Goal: Download file/media

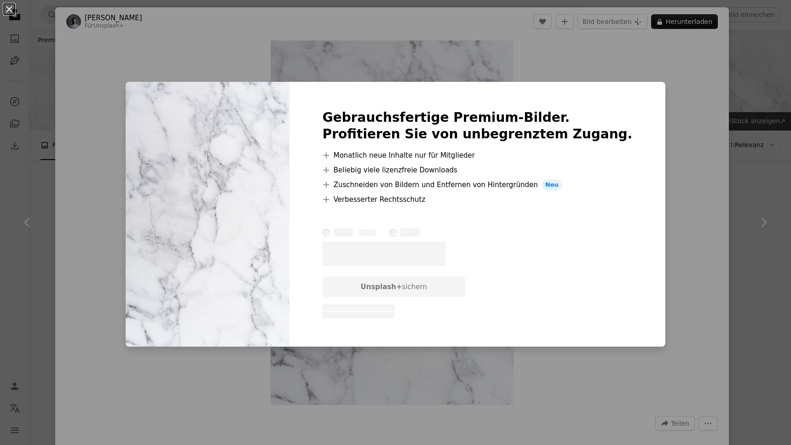
scroll to position [2144, 0]
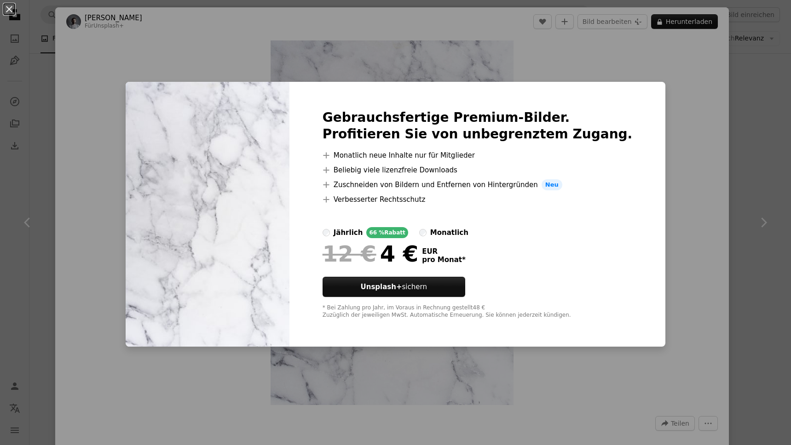
click at [27, 12] on div "An X shape Gebrauchsfertige Premium-Bilder. Profitieren Sie von unbegrenztem Zu…" at bounding box center [395, 222] width 791 height 445
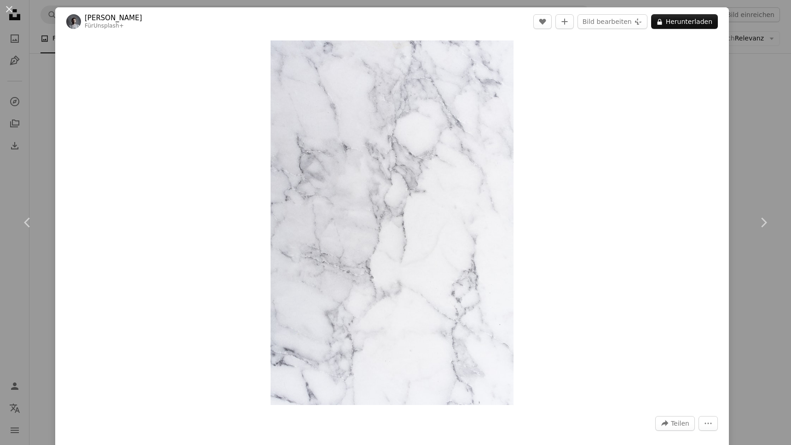
click at [13, 13] on button "An X shape" at bounding box center [9, 9] width 11 height 11
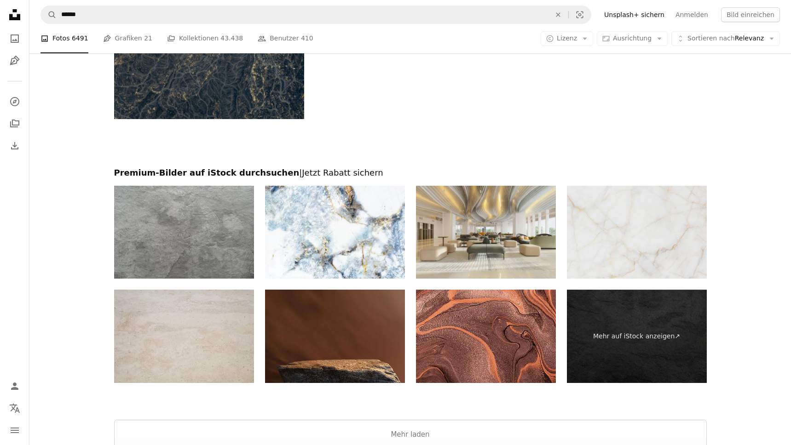
scroll to position [3394, 0]
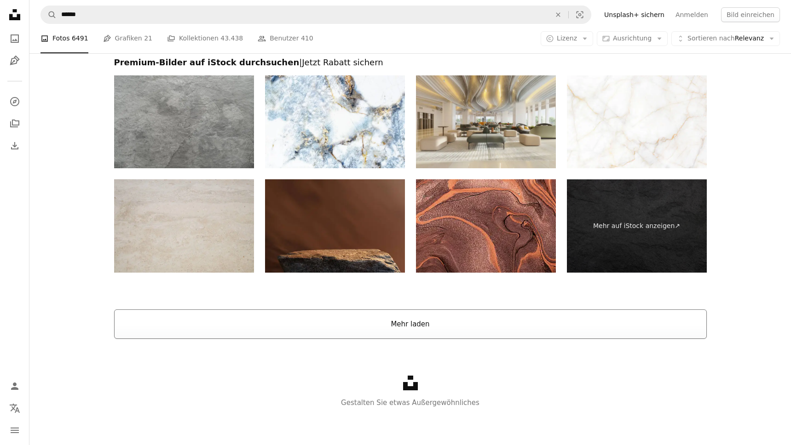
click at [420, 328] on button "Mehr laden" at bounding box center [410, 324] width 593 height 29
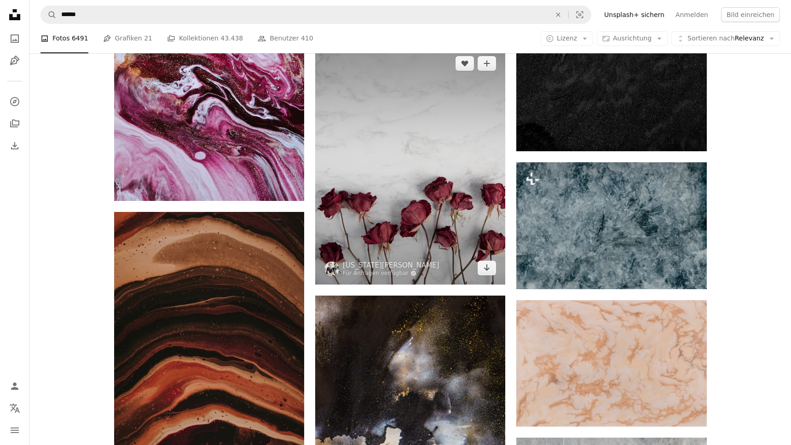
scroll to position [6072, 0]
